Goal: Navigation & Orientation: Find specific page/section

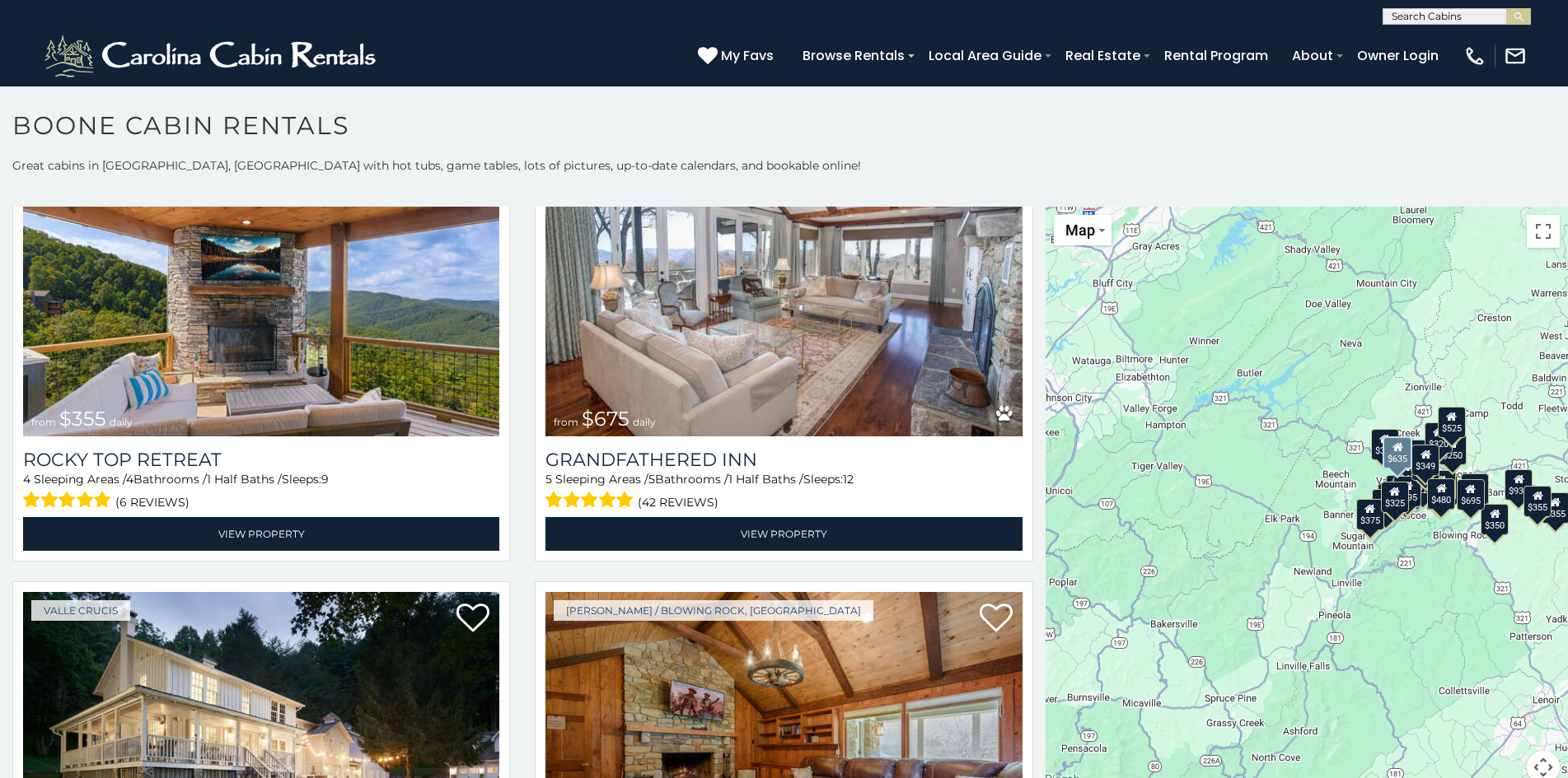
scroll to position [1105, 0]
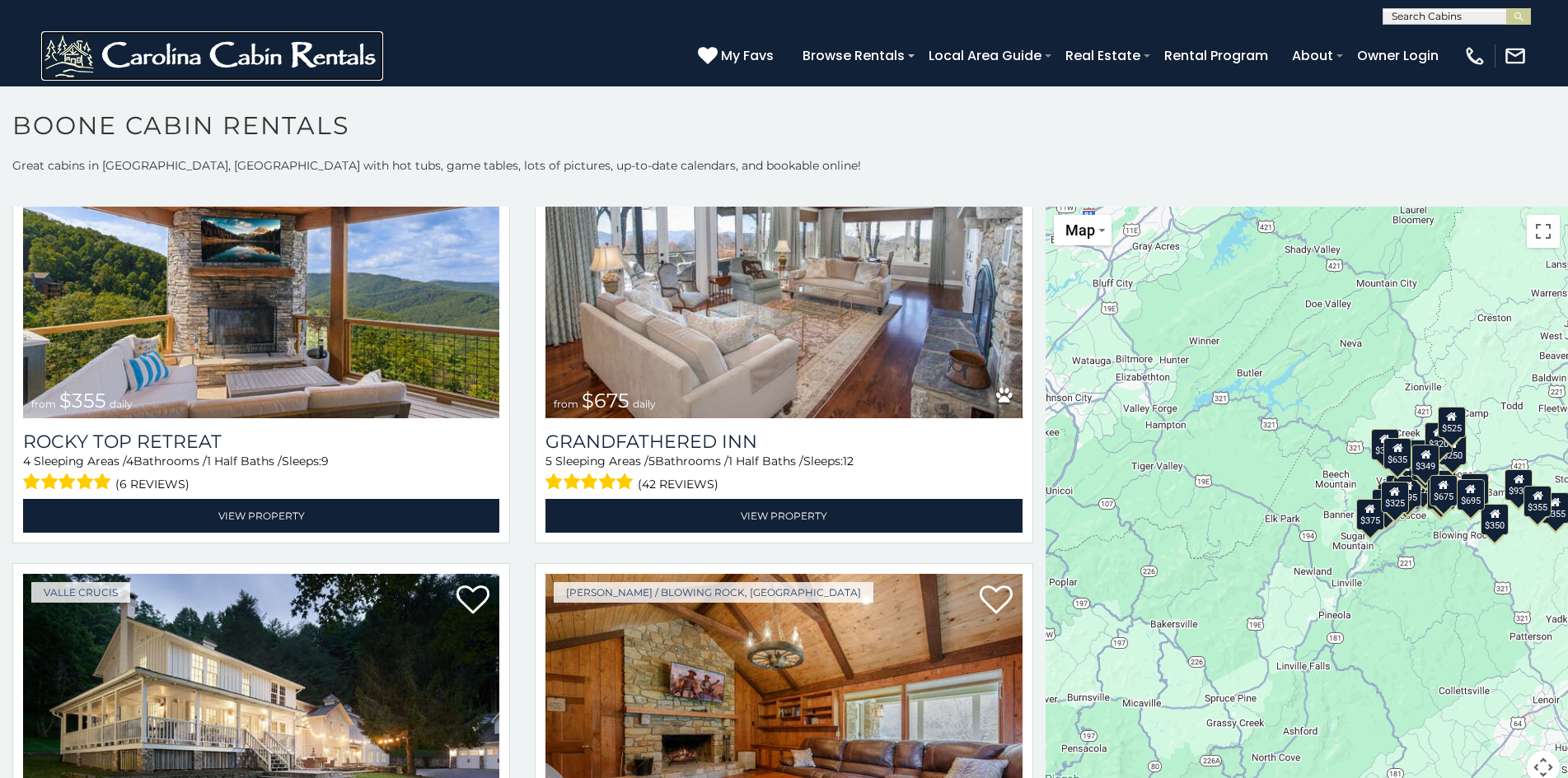
click at [109, 45] on img at bounding box center [211, 56] width 342 height 49
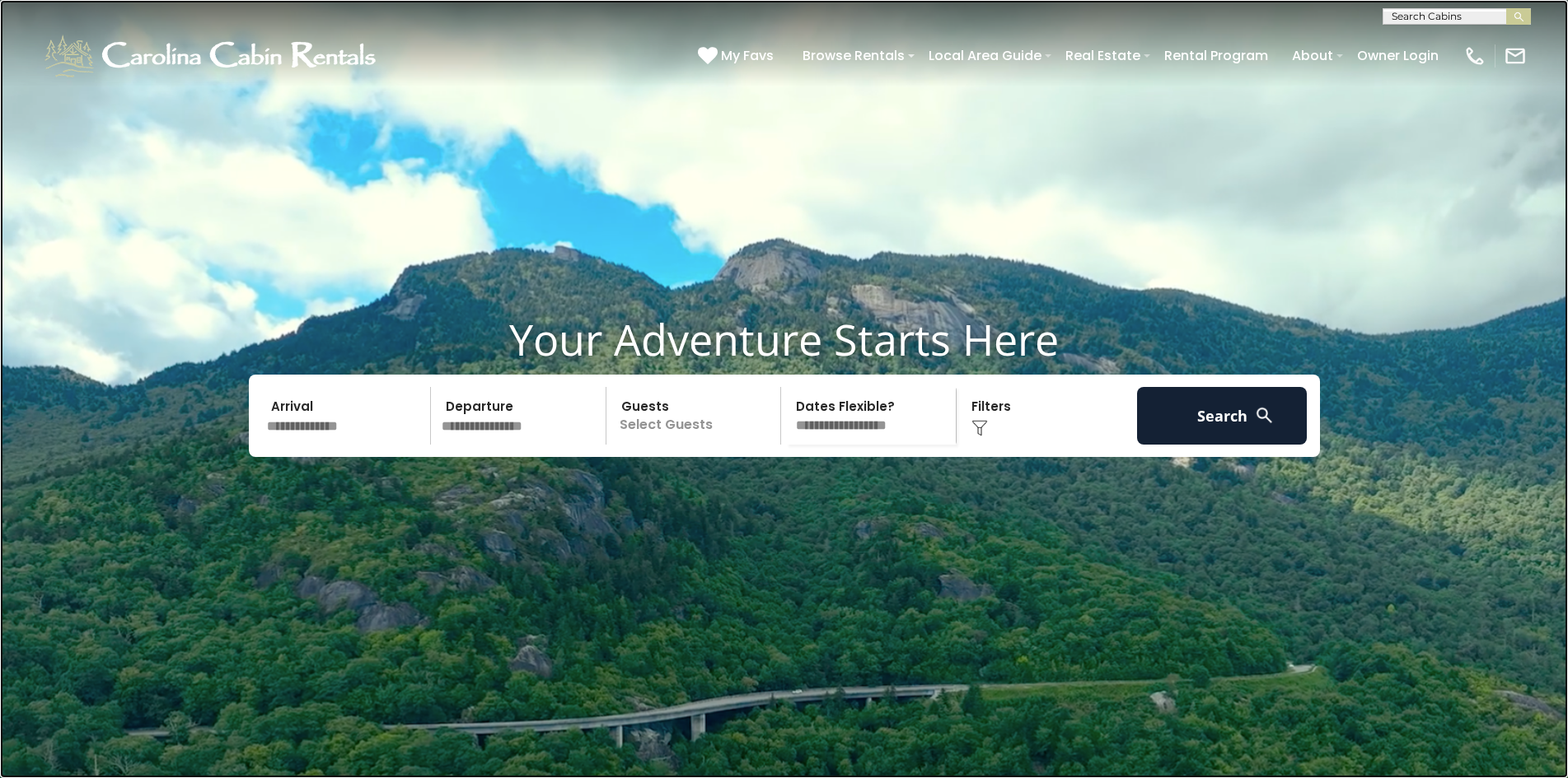
click at [411, 379] on link at bounding box center [784, 389] width 1568 height 778
